Goal: Information Seeking & Learning: Learn about a topic

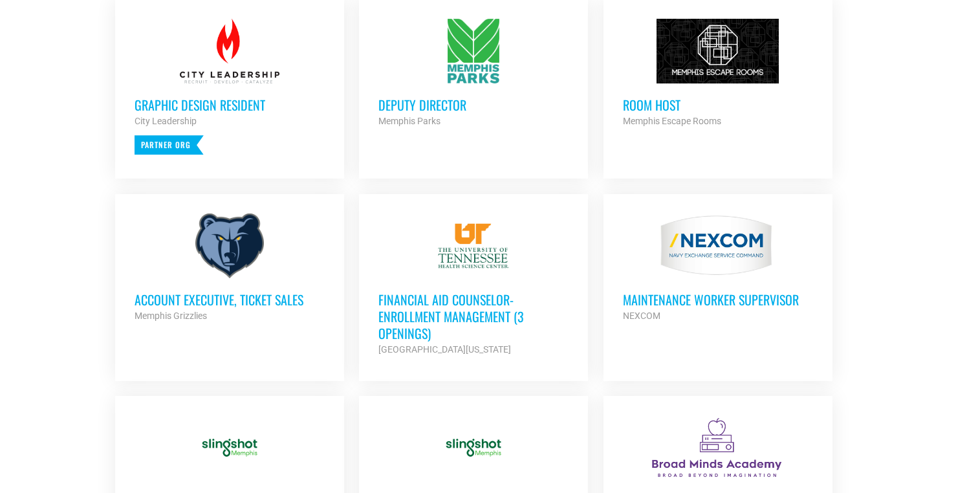
scroll to position [605, 0]
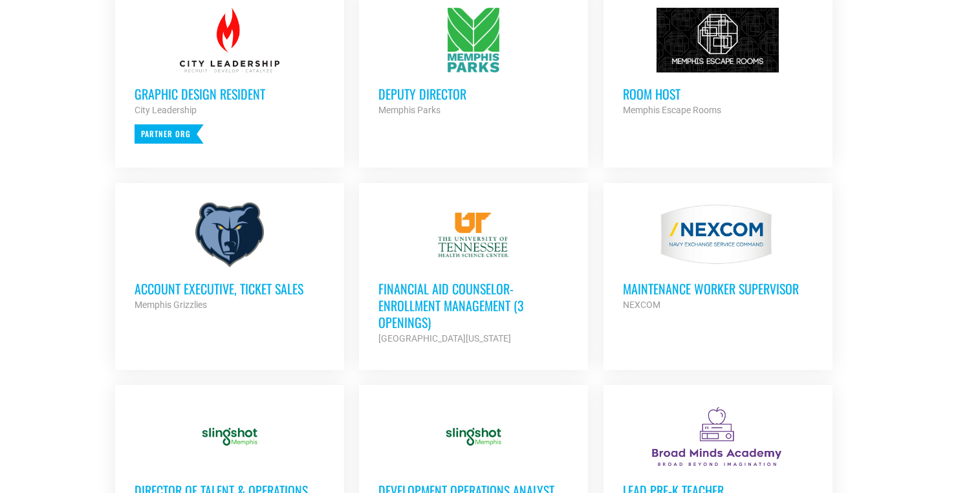
click at [165, 276] on div "Account Executive, Ticket Sales Memphis Grizzlies Partner Org" at bounding box center [230, 289] width 190 height 45
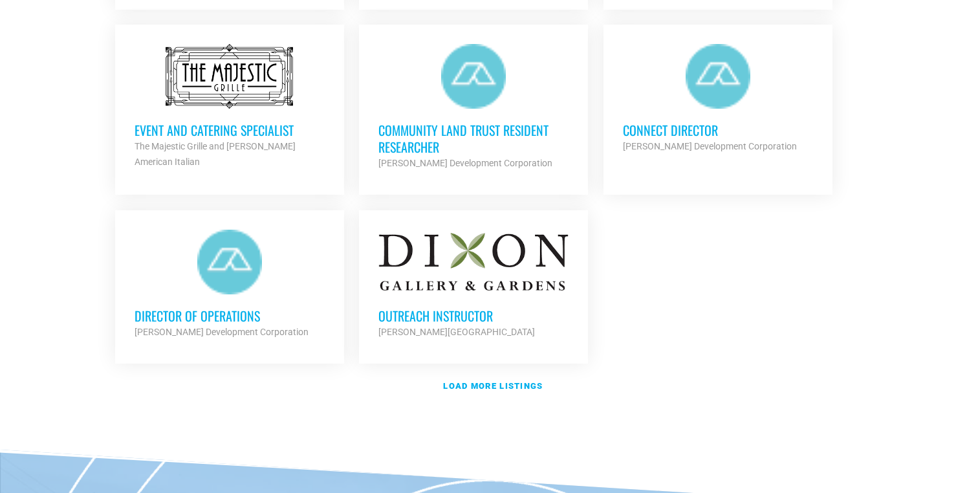
scroll to position [1510, 0]
